Goal: Navigation & Orientation: Go to known website

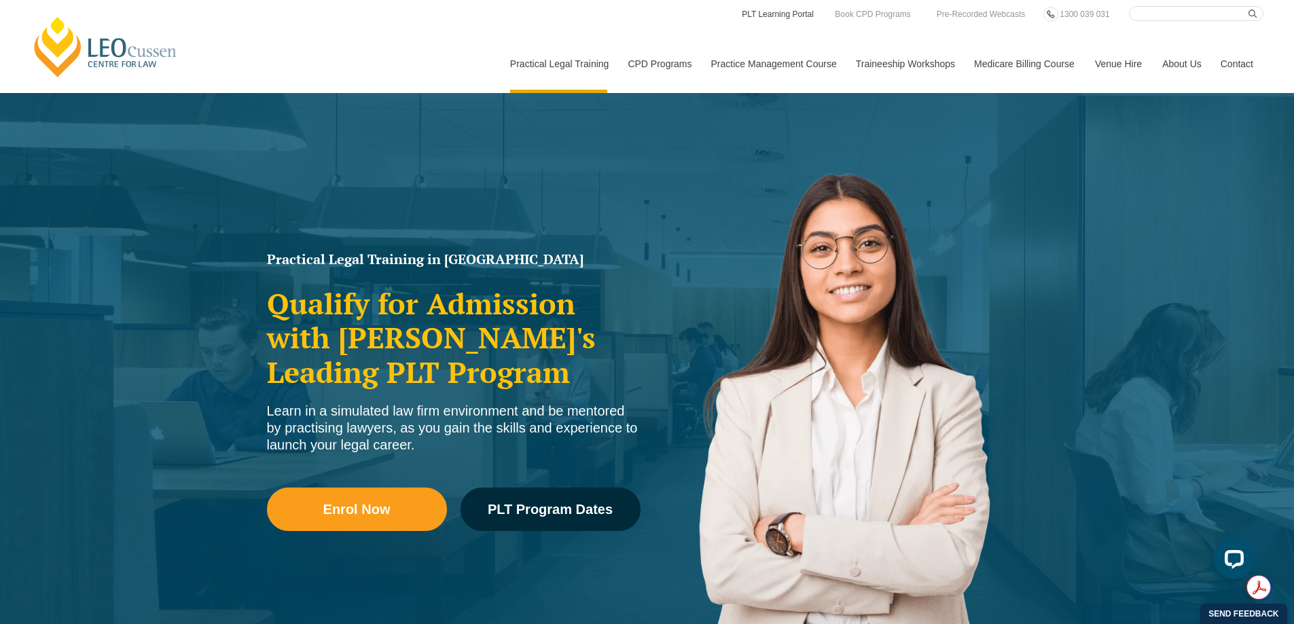
click at [776, 18] on link "PLT Learning Portal" at bounding box center [777, 14] width 75 height 15
